Goal: Information Seeking & Learning: Learn about a topic

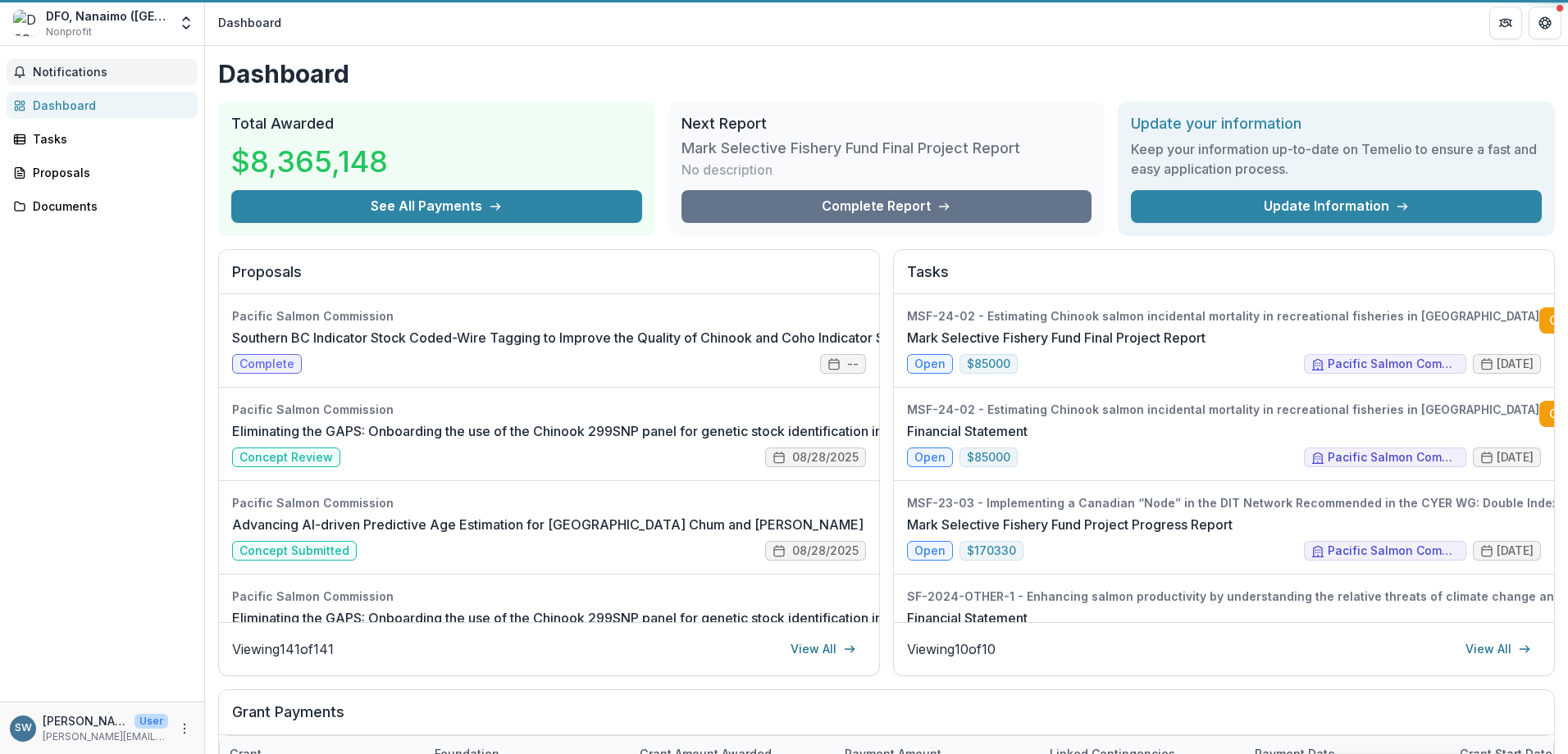
click at [87, 69] on span "Notifications" at bounding box center [111, 73] width 158 height 14
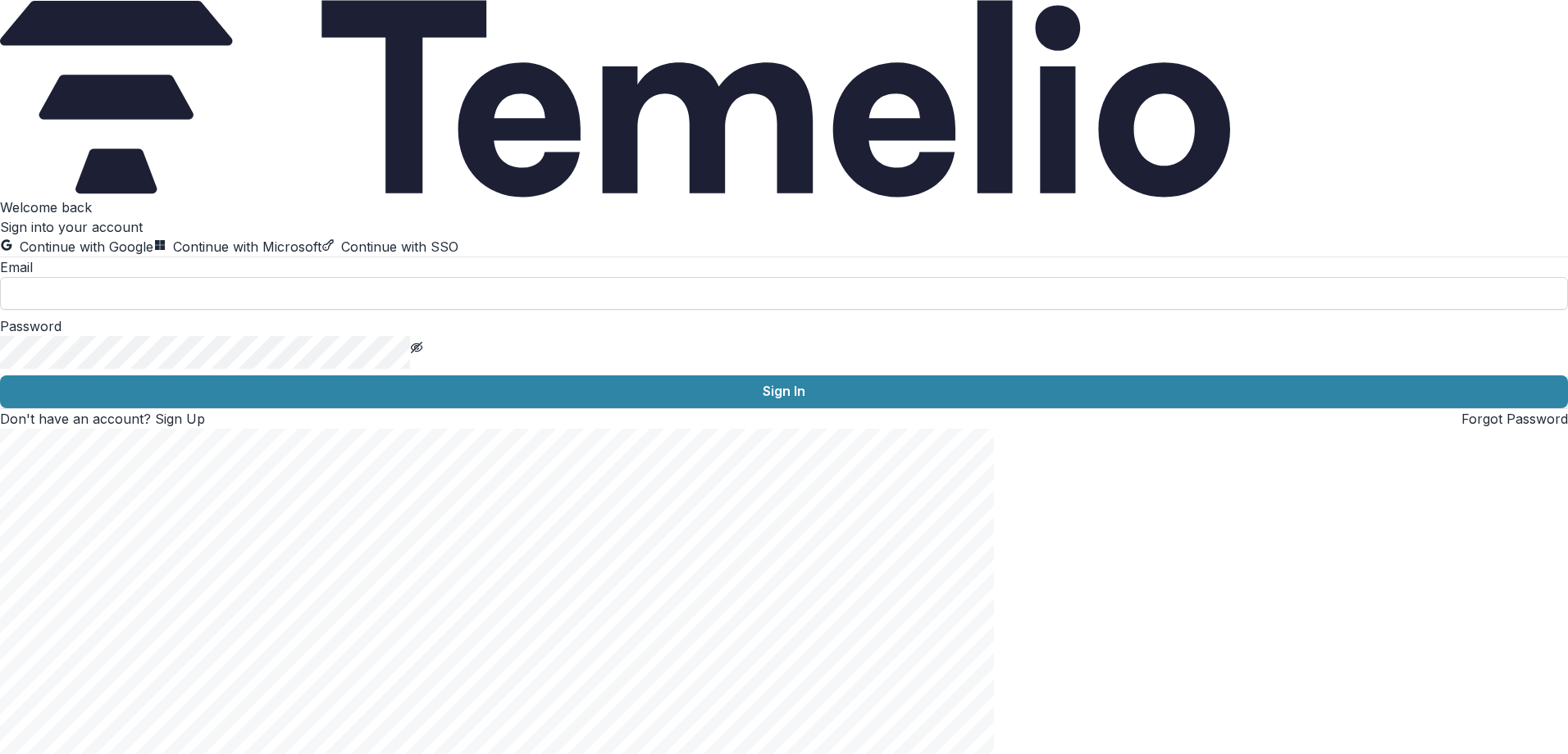
click at [281, 310] on input at bounding box center [784, 293] width 1568 height 33
type input "**********"
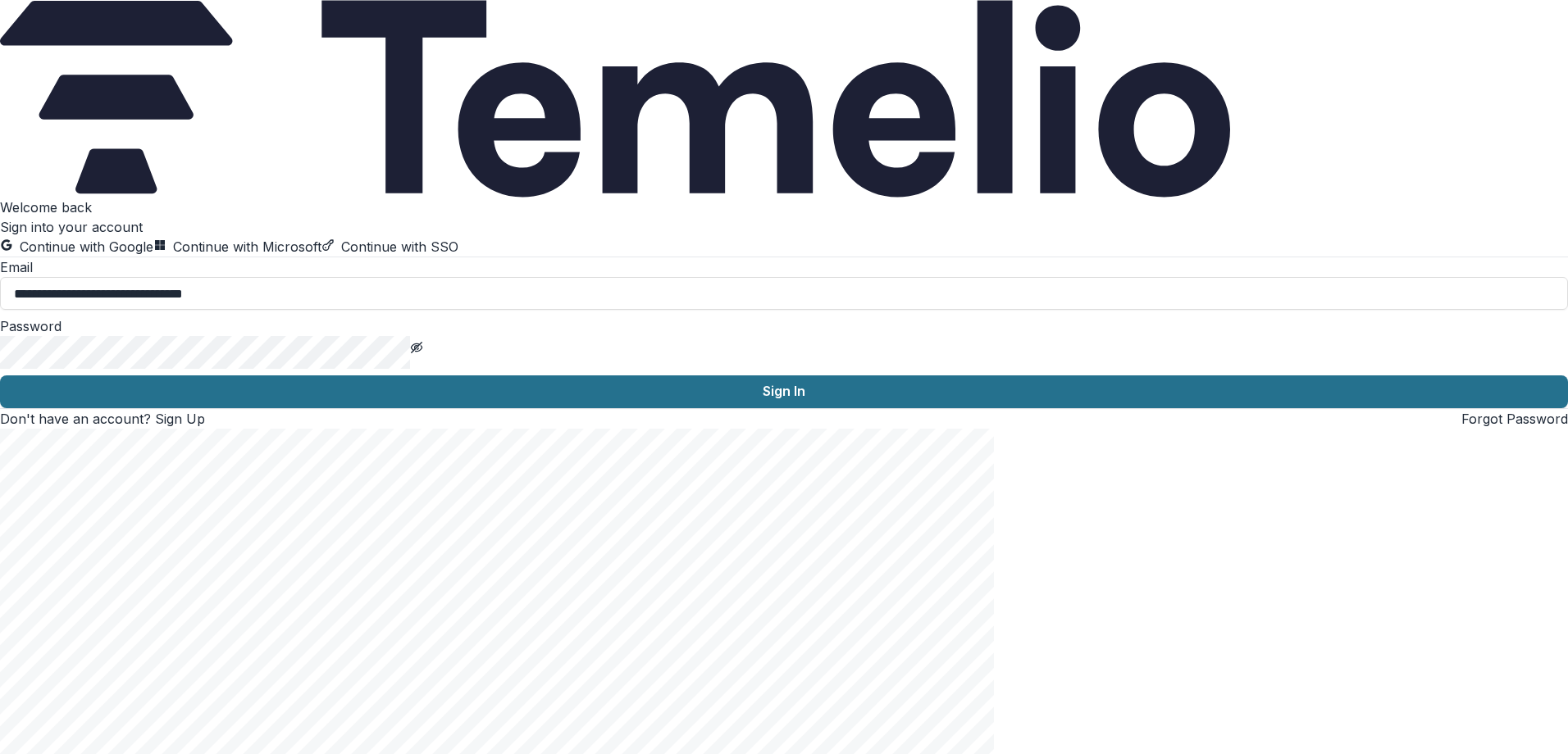
click at [274, 408] on button "Sign In" at bounding box center [784, 392] width 1568 height 33
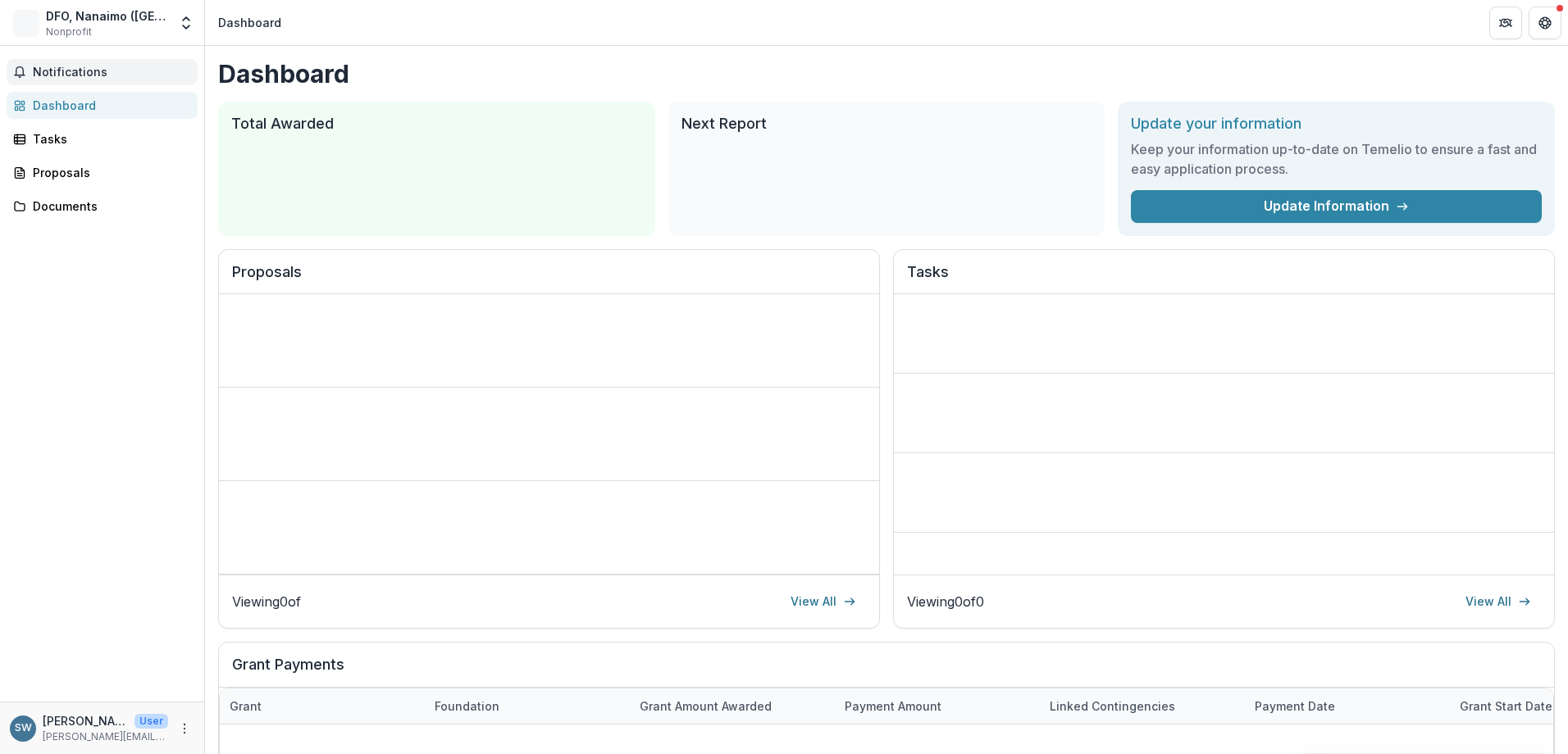
click at [66, 70] on span "Notifications" at bounding box center [111, 73] width 158 height 14
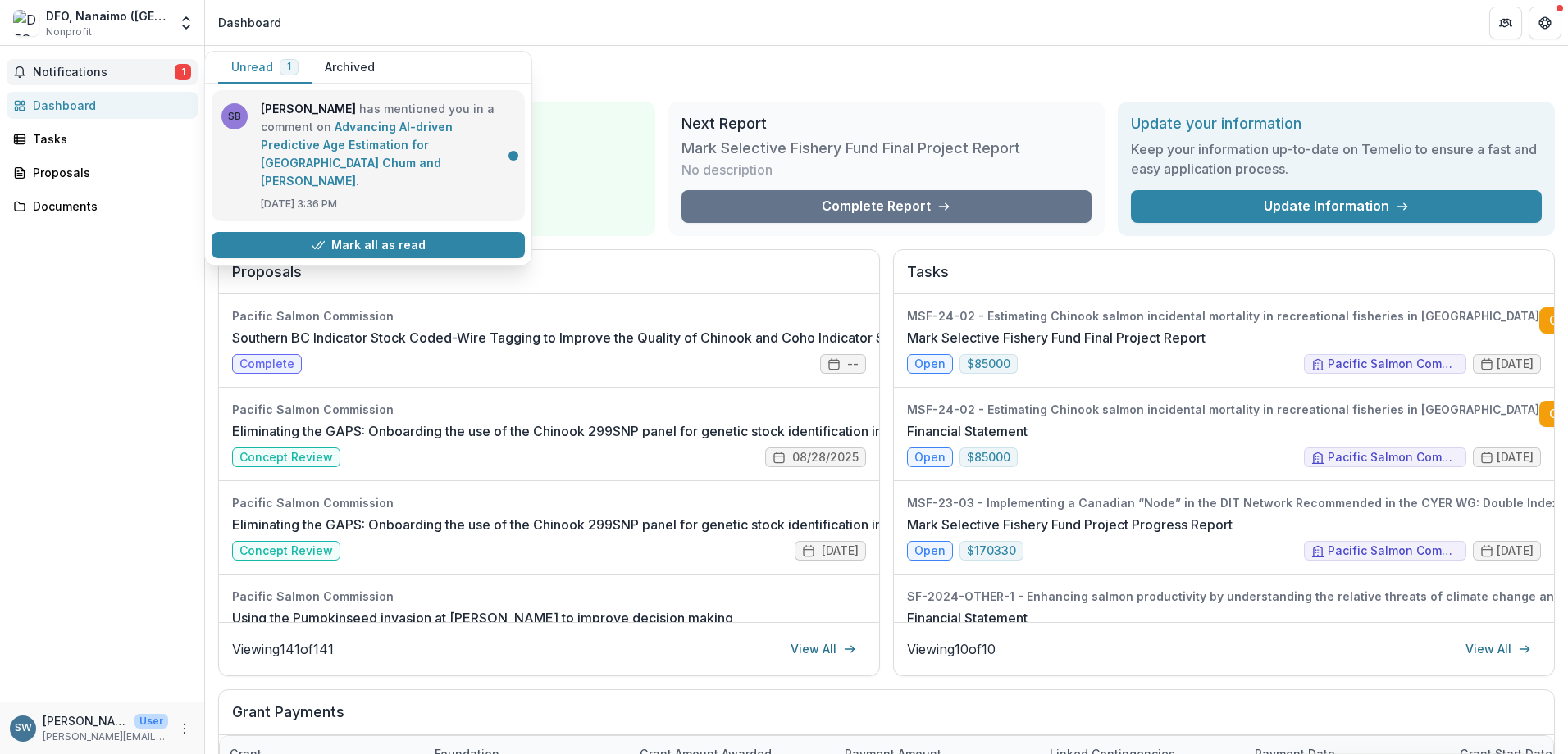
click at [302, 140] on link "Advancing AI-driven Predictive Age Estimation for [GEOGRAPHIC_DATA] Chum and [P…" at bounding box center [356, 154] width 192 height 68
